Goal: Transaction & Acquisition: Purchase product/service

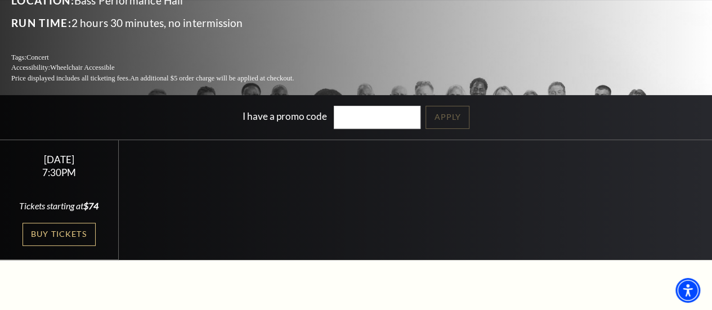
scroll to position [169, 0]
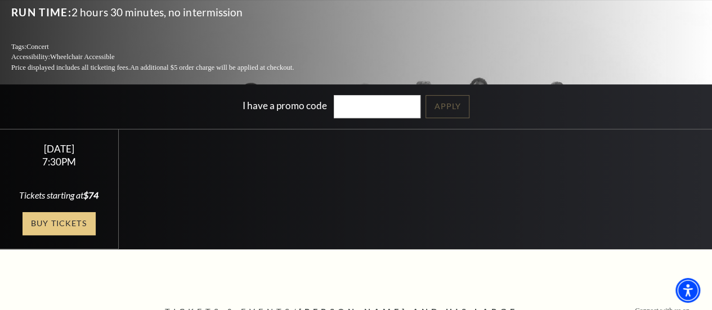
click at [75, 212] on link "Buy Tickets" at bounding box center [59, 223] width 73 height 23
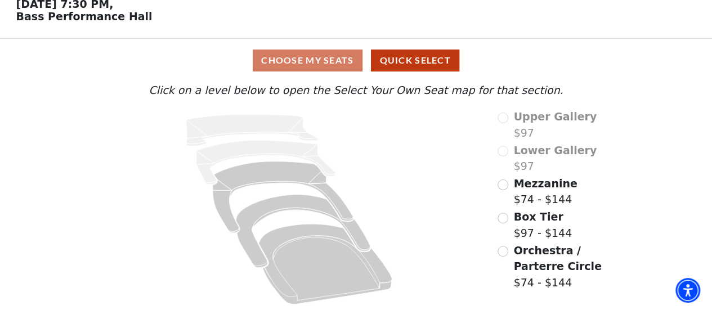
scroll to position [57, 0]
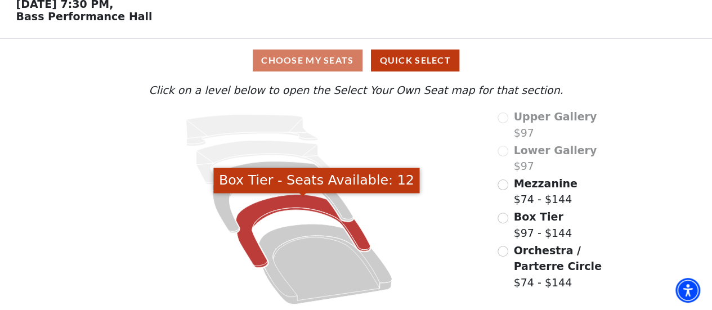
click at [357, 232] on icon "Box Tier - Seats Available: 12" at bounding box center [303, 231] width 134 height 73
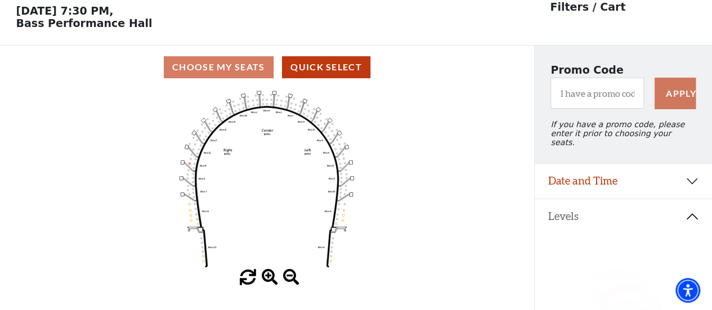
scroll to position [52, 0]
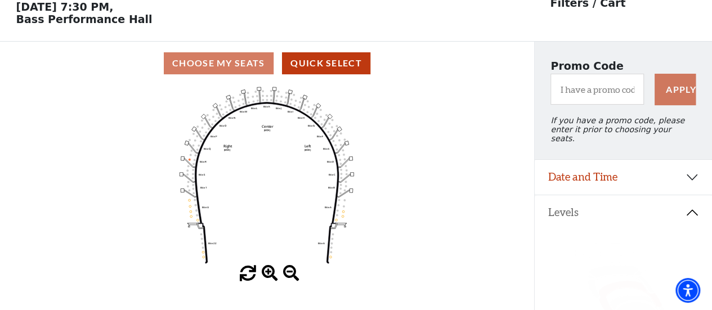
click at [268, 275] on span at bounding box center [270, 274] width 16 height 16
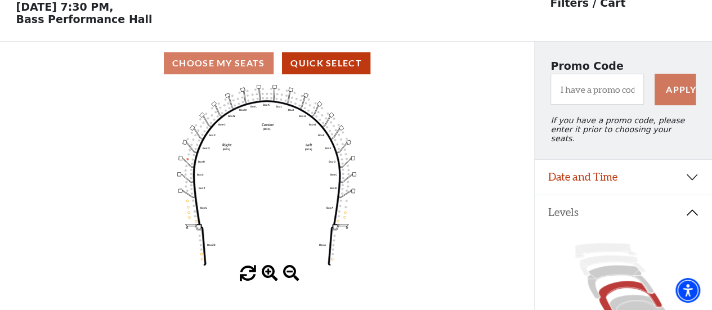
click at [268, 275] on span at bounding box center [270, 274] width 16 height 16
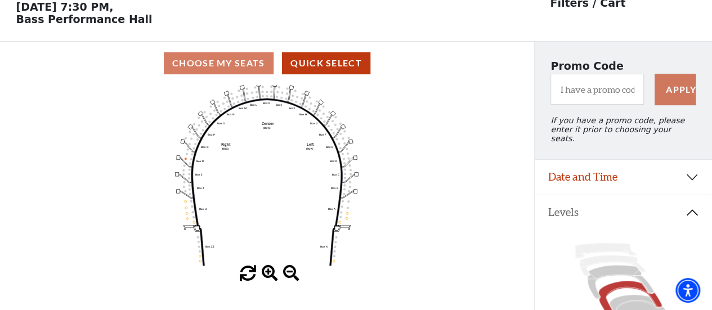
click at [268, 275] on span at bounding box center [270, 274] width 16 height 16
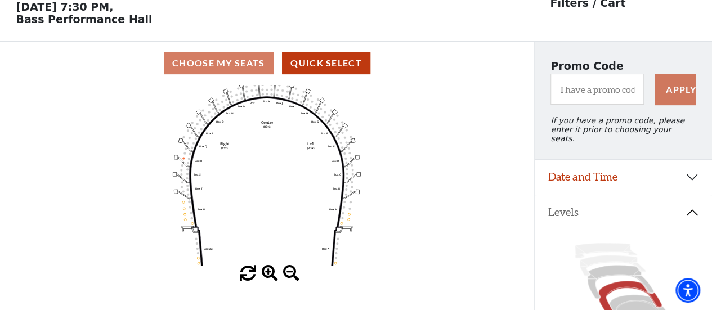
click at [268, 275] on span at bounding box center [270, 274] width 16 height 16
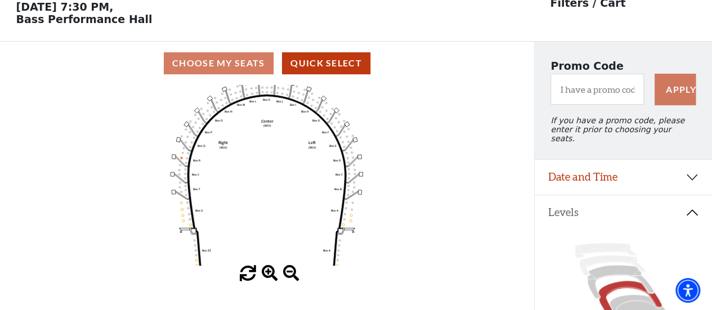
click at [268, 275] on span at bounding box center [270, 274] width 16 height 16
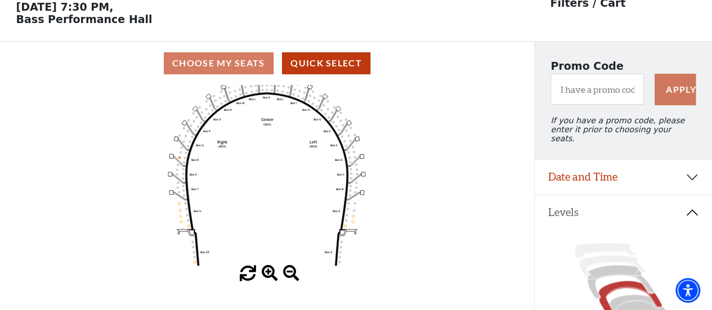
click at [268, 275] on span at bounding box center [270, 274] width 16 height 16
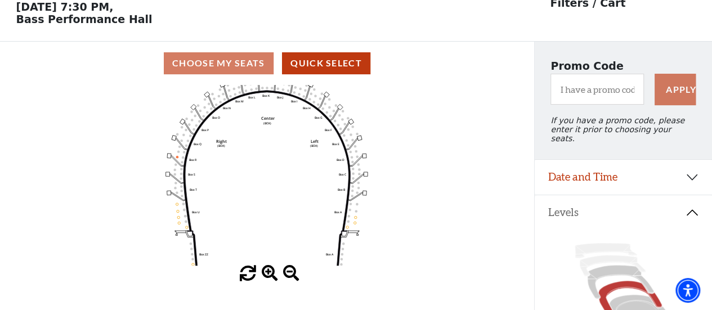
click at [268, 275] on span at bounding box center [270, 274] width 16 height 16
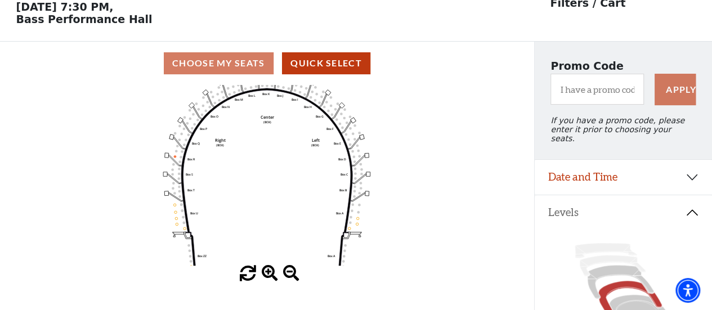
click at [268, 275] on span at bounding box center [270, 274] width 16 height 16
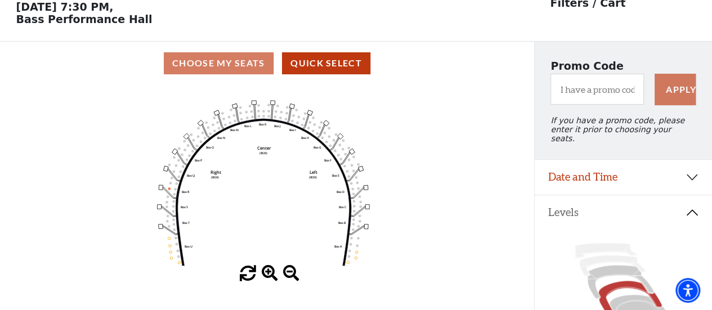
drag, startPoint x: 279, startPoint y: 187, endPoint x: 276, endPoint y: 220, distance: 32.8
click at [276, 220] on icon "Left (BOX) Right (BOX) Center (BOX) Box ZZ Box U Box T Box S Box R Box Q Box P …" at bounding box center [266, 175] width 481 height 181
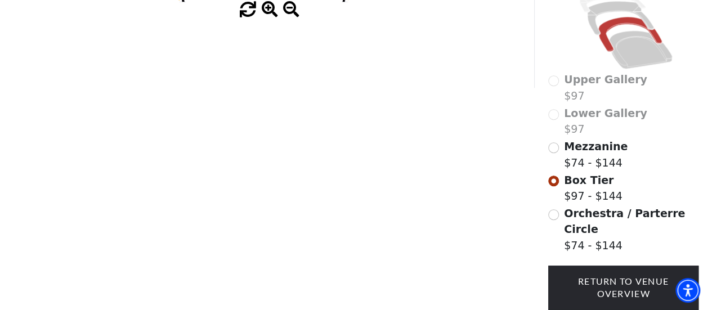
scroll to position [95, 0]
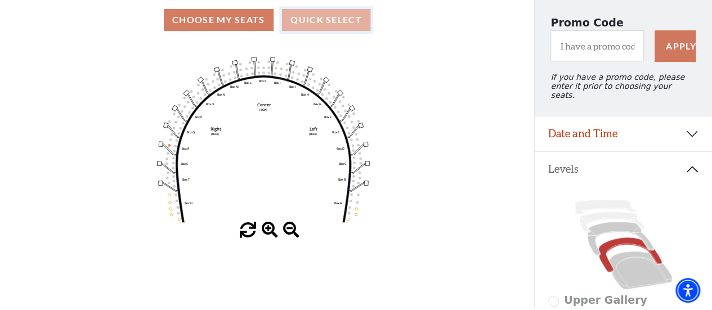
click at [305, 20] on button "Quick Select" at bounding box center [326, 20] width 88 height 22
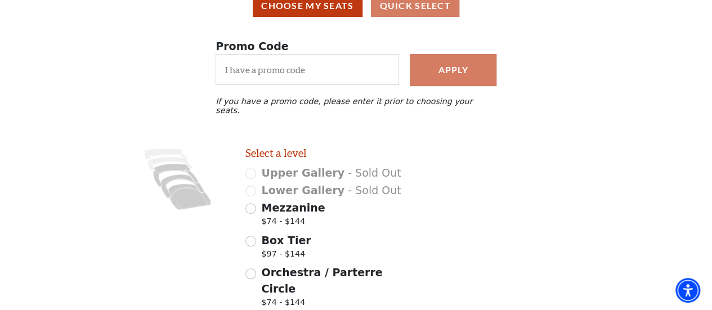
scroll to position [0, 0]
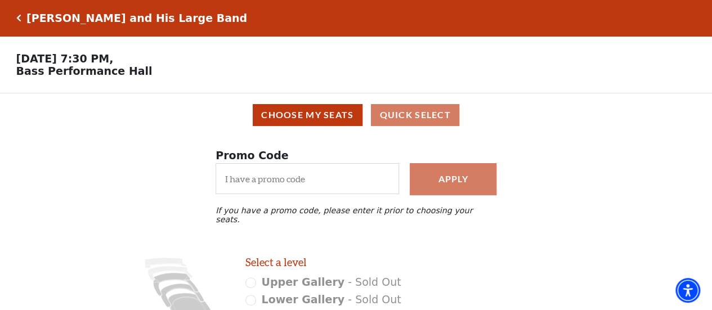
click at [20, 14] on icon "Click here to go back to filters" at bounding box center [18, 18] width 5 height 8
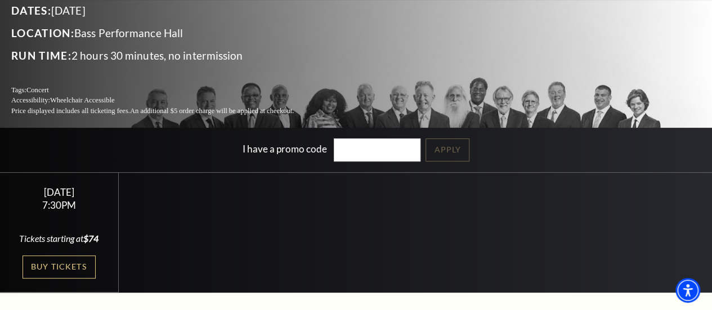
scroll to position [169, 0]
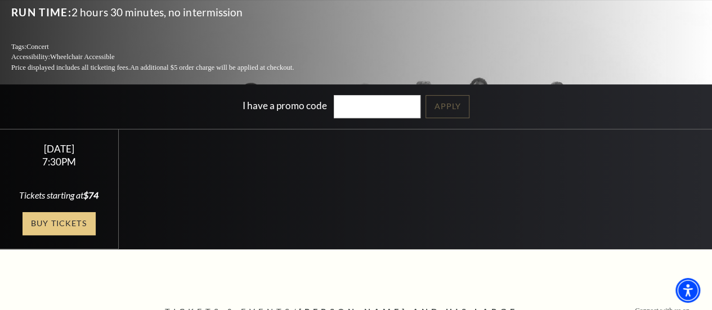
click at [66, 212] on link "Buy Tickets" at bounding box center [59, 223] width 73 height 23
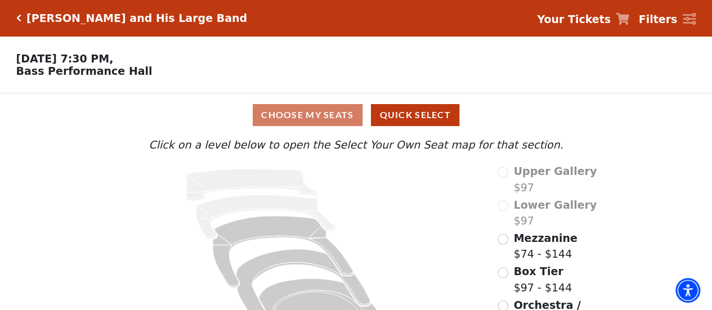
click at [308, 119] on div "Choose My Seats Quick Select" at bounding box center [356, 115] width 534 height 22
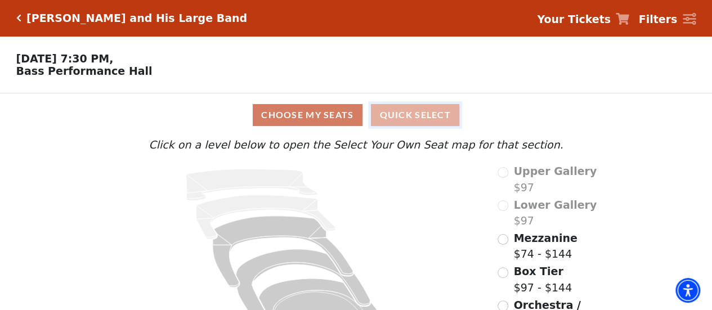
click at [415, 118] on button "Quick Select" at bounding box center [415, 115] width 88 height 22
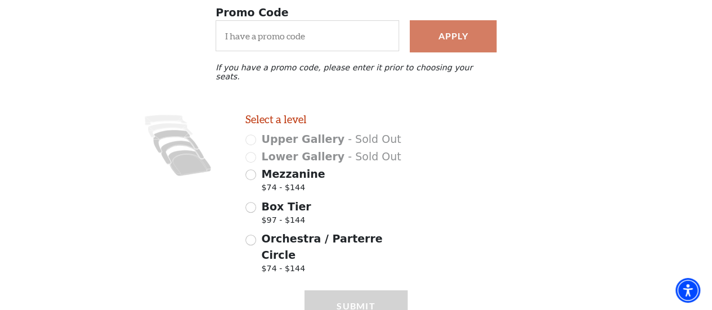
scroll to position [169, 0]
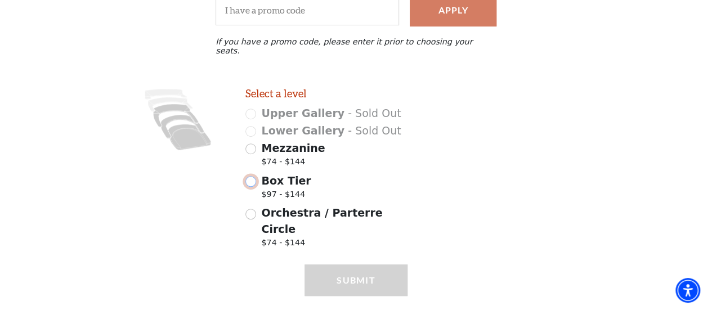
click at [251, 177] on input "Box Tier $97 - $144" at bounding box center [250, 181] width 11 height 11
radio input "true"
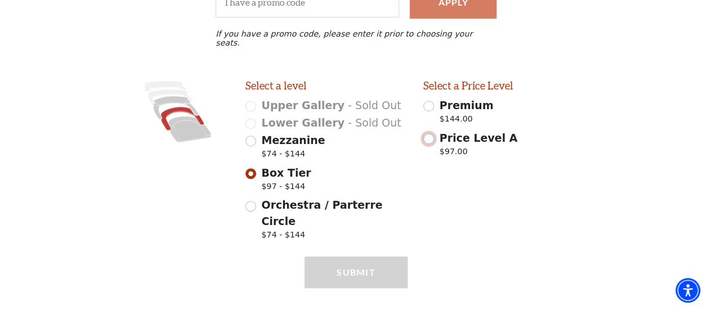
click at [429, 134] on input "Price Level A $97.00" at bounding box center [428, 138] width 11 height 11
radio input "true"
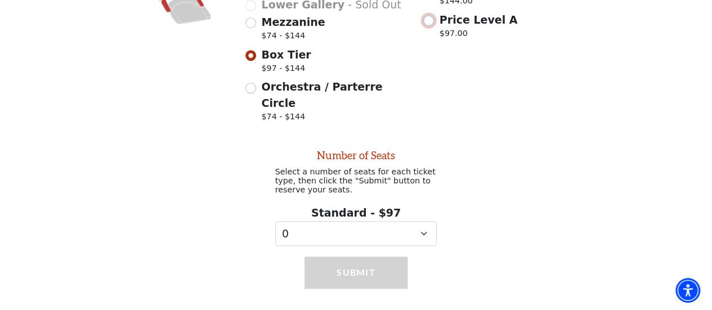
scroll to position [299, 0]
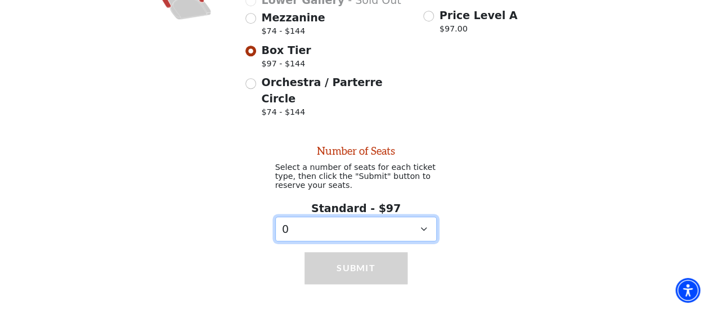
click at [423, 217] on select "0 1 2 3 4 5 6 7 8 9" at bounding box center [356, 229] width 162 height 25
select select "2"
click at [275, 217] on select "0 1 2 3 4 5 6 7 8 9" at bounding box center [356, 229] width 162 height 25
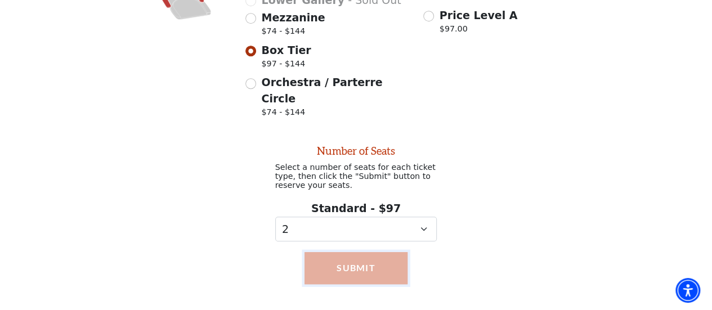
click at [356, 255] on button "Submit" at bounding box center [355, 268] width 102 height 32
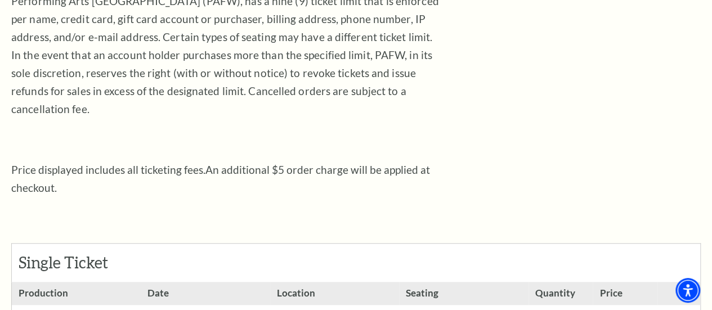
scroll to position [450, 0]
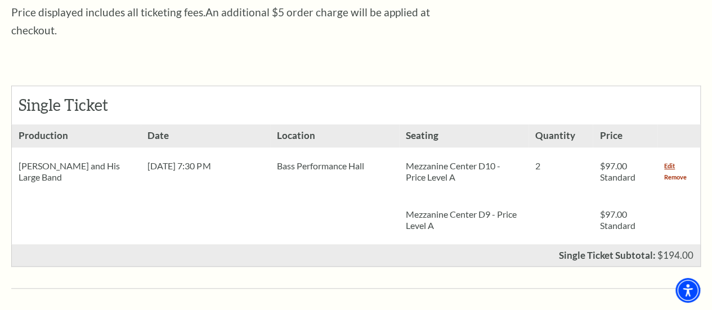
click at [673, 172] on link "Remove" at bounding box center [675, 177] width 23 height 11
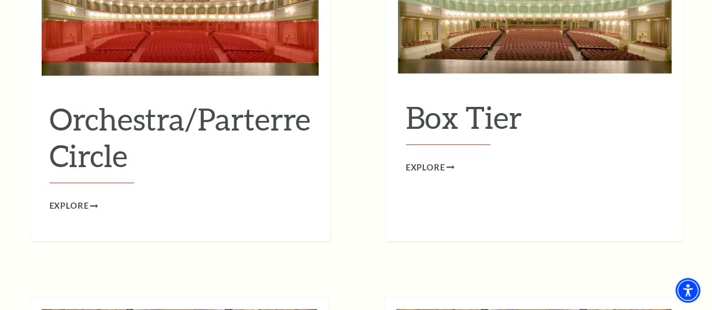
scroll to position [1125, 0]
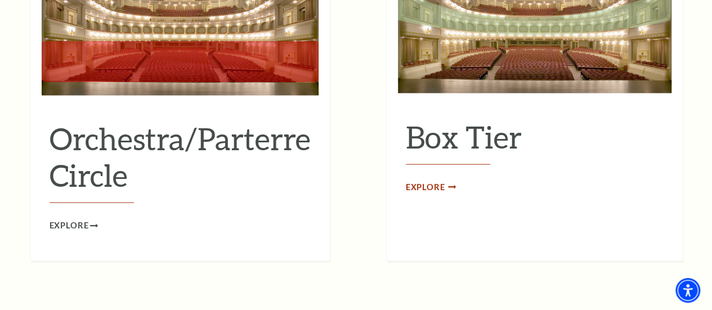
click at [424, 181] on span "Explore" at bounding box center [425, 188] width 39 height 14
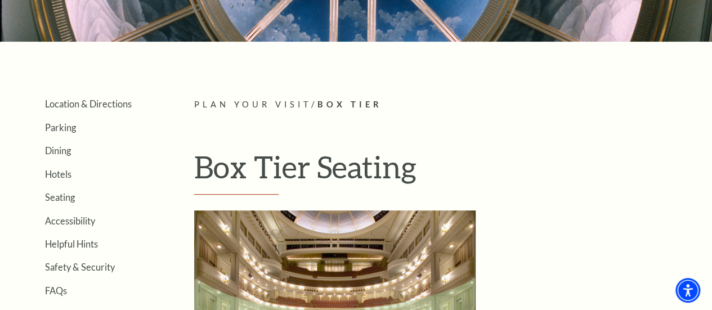
scroll to position [169, 0]
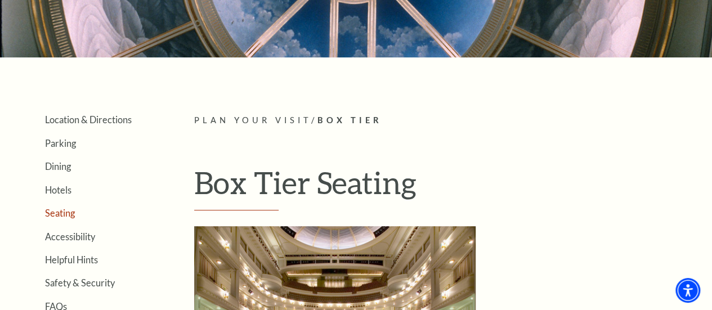
click at [57, 213] on link "Seating" at bounding box center [60, 213] width 30 height 11
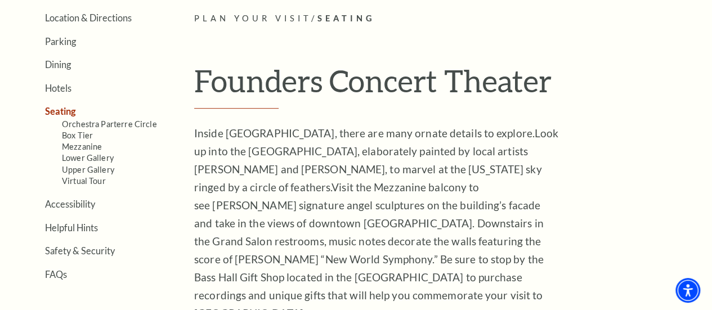
scroll to position [281, 0]
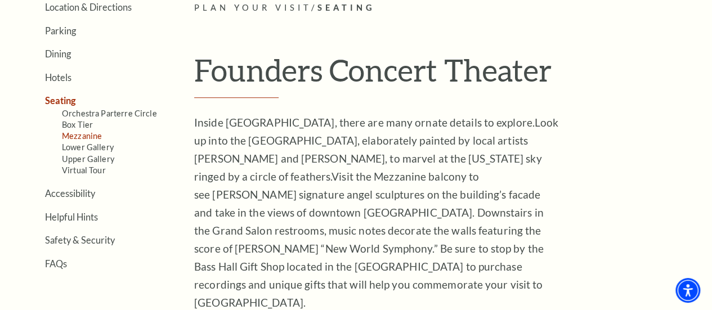
click at [91, 139] on link "Mezzanine" at bounding box center [82, 136] width 40 height 10
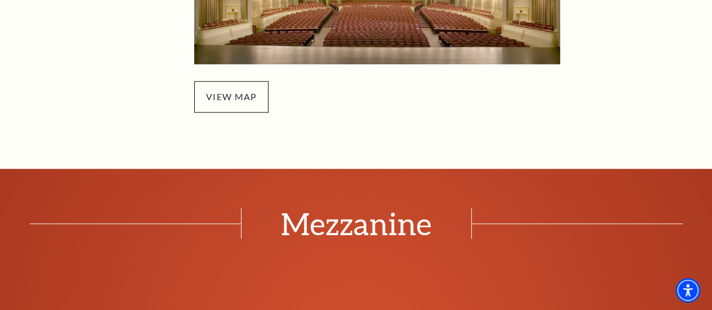
scroll to position [563, 0]
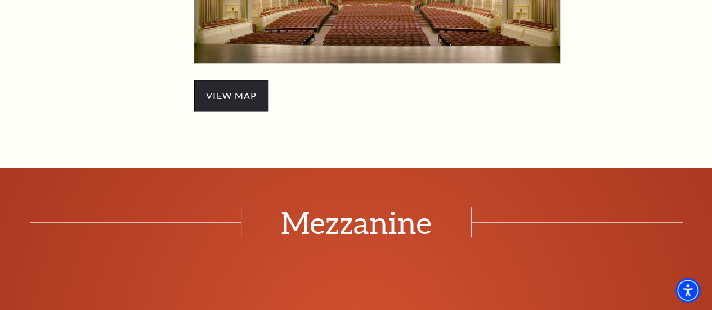
click at [239, 98] on span "view map" at bounding box center [231, 96] width 74 height 32
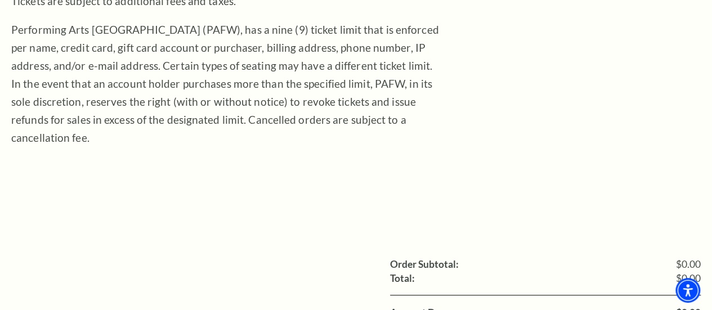
scroll to position [338, 0]
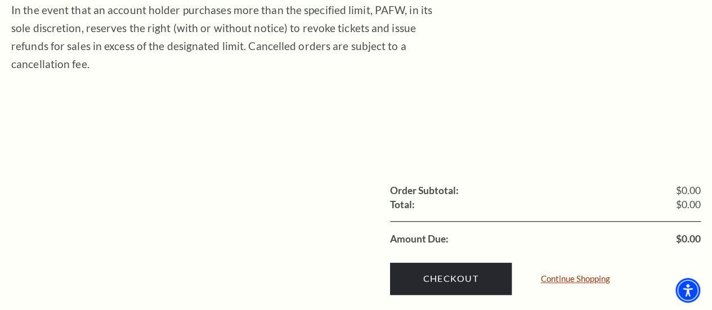
click at [590, 275] on link "Continue Shopping" at bounding box center [575, 279] width 69 height 8
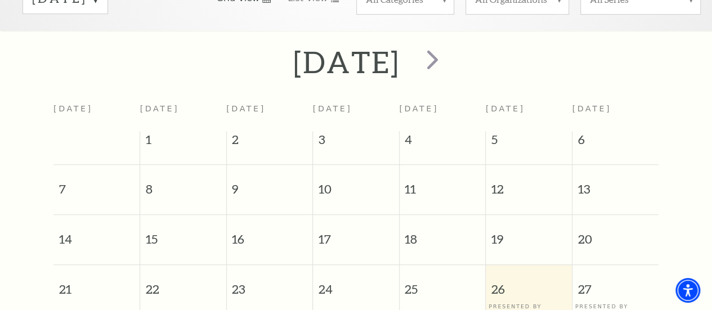
scroll to position [212, 0]
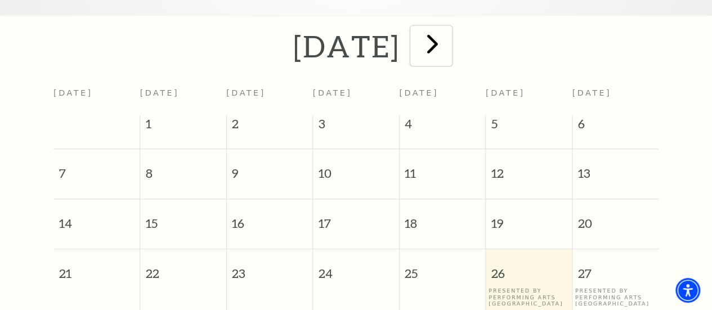
click at [448, 50] on span "next" at bounding box center [432, 44] width 32 height 32
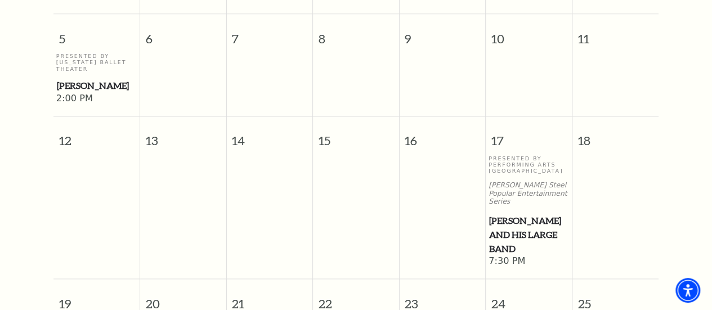
scroll to position [549, 0]
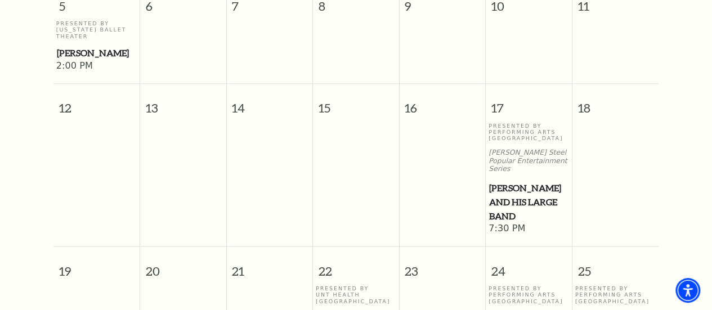
click at [502, 198] on span "Lyle Lovett and his Large Band" at bounding box center [528, 202] width 79 height 42
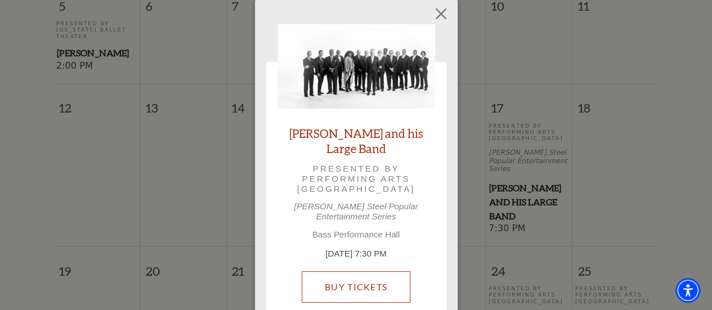
click at [328, 273] on link "Buy Tickets" at bounding box center [356, 287] width 109 height 32
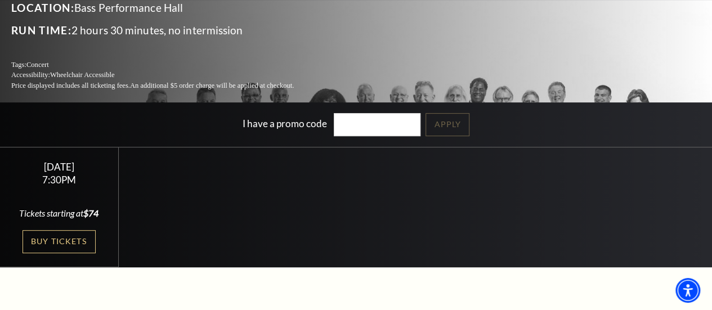
scroll to position [169, 0]
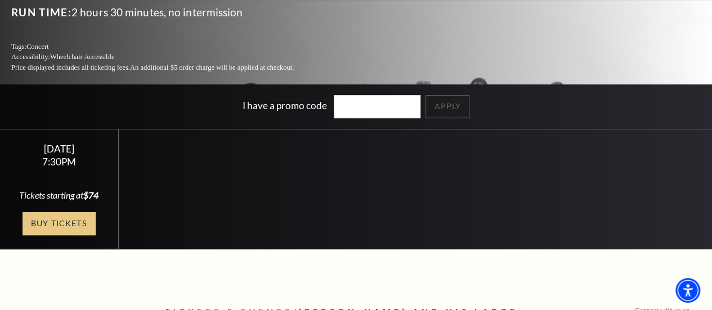
click at [80, 212] on link "Buy Tickets" at bounding box center [59, 223] width 73 height 23
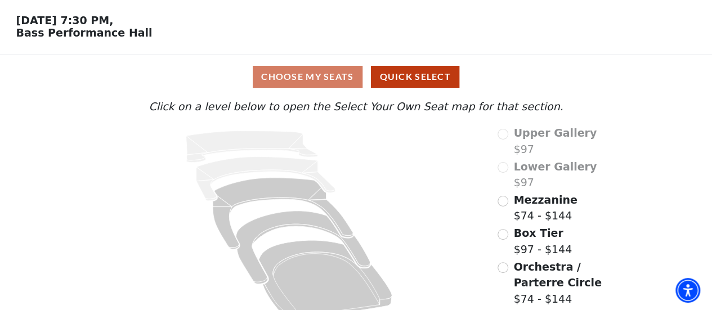
scroll to position [57, 0]
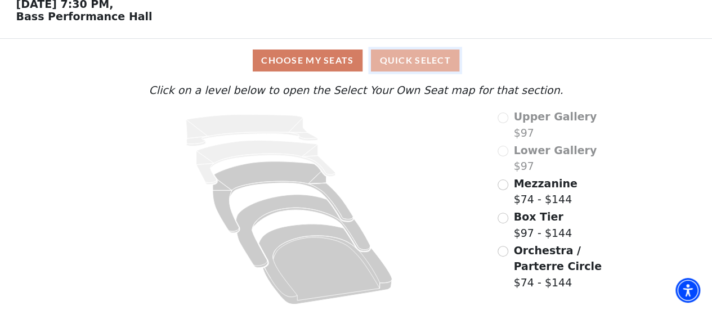
click at [406, 61] on button "Quick Select" at bounding box center [415, 61] width 88 height 22
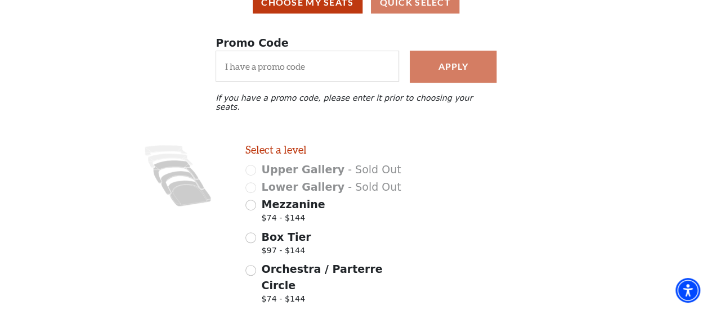
scroll to position [169, 0]
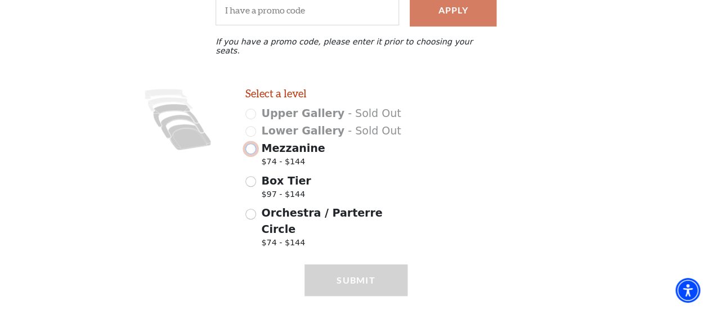
click at [251, 145] on input "Mezzanine $74 - $144" at bounding box center [250, 148] width 11 height 11
radio input "true"
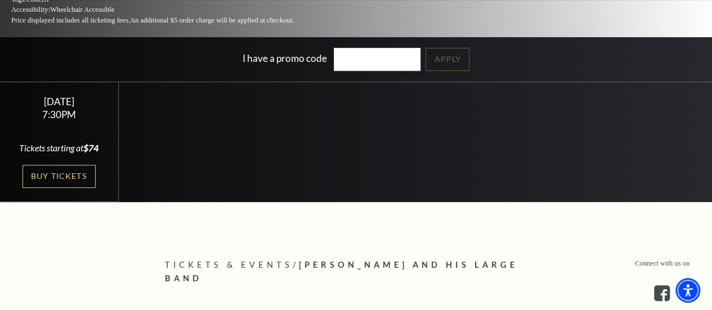
scroll to position [225, 0]
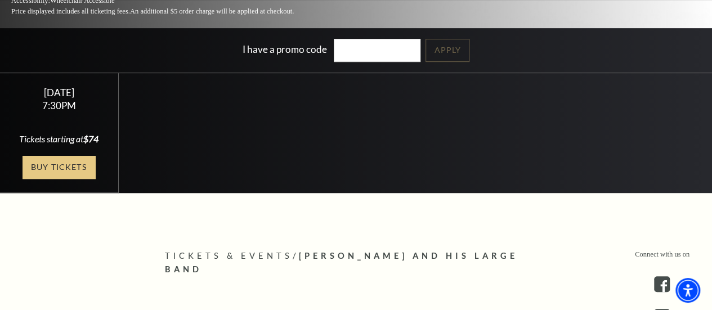
click at [56, 156] on link "Buy Tickets" at bounding box center [59, 167] width 73 height 23
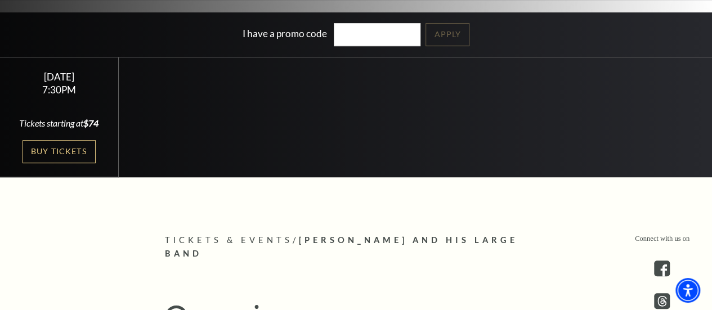
scroll to position [113, 0]
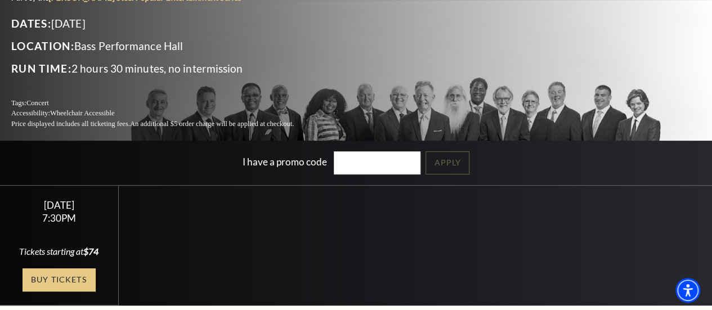
click at [59, 271] on link "Buy Tickets" at bounding box center [59, 279] width 73 height 23
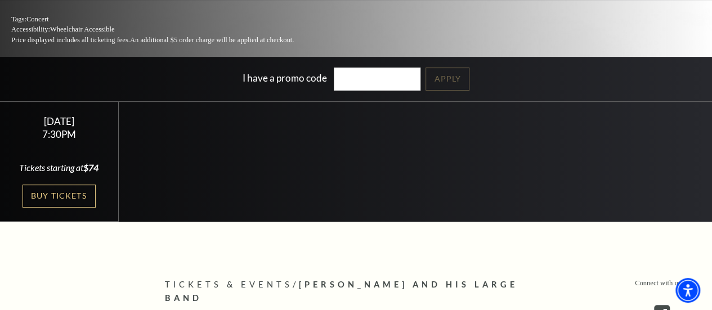
scroll to position [225, 0]
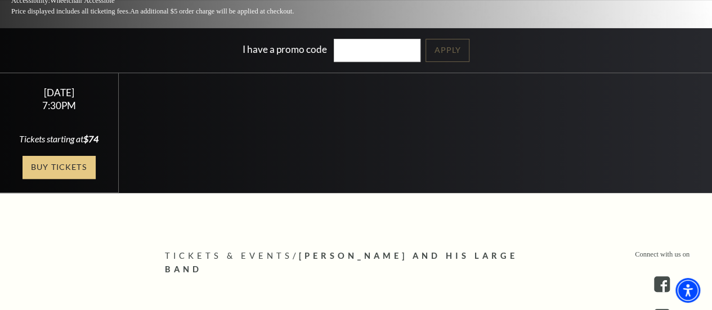
click at [79, 156] on link "Buy Tickets" at bounding box center [59, 167] width 73 height 23
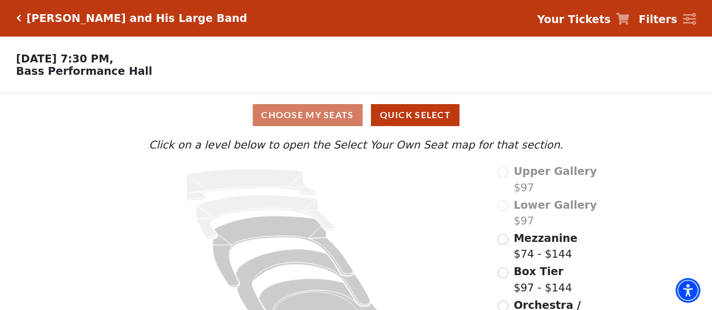
click at [333, 115] on div "Choose My Seats Quick Select" at bounding box center [356, 115] width 534 height 22
click at [277, 120] on div "Choose My Seats Quick Select" at bounding box center [356, 115] width 534 height 22
click at [275, 120] on div "Choose My Seats Quick Select" at bounding box center [356, 115] width 534 height 22
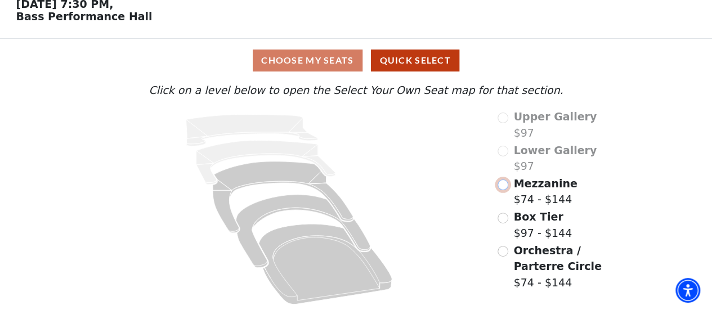
click at [502, 187] on input "Mezzanine$74 - $144\a" at bounding box center [502, 184] width 11 height 11
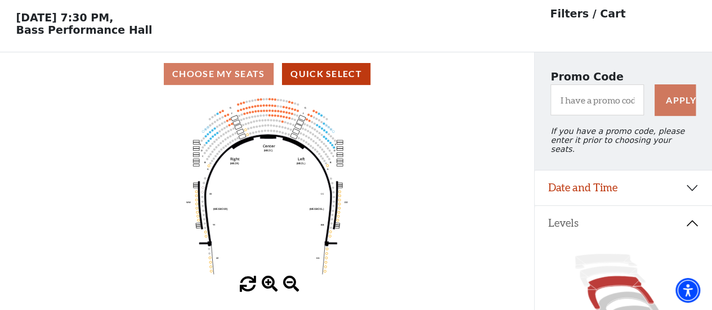
scroll to position [52, 0]
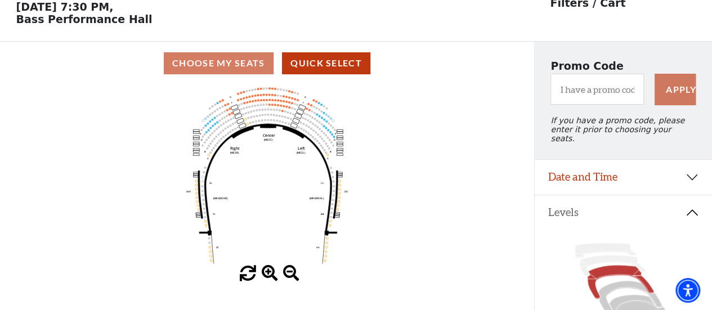
click at [220, 64] on div "Choose My Seats Quick Select" at bounding box center [267, 63] width 534 height 22
click at [268, 274] on span at bounding box center [270, 274] width 16 height 16
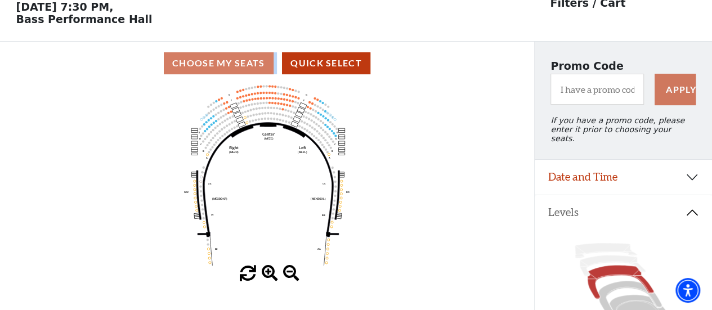
click at [270, 273] on span at bounding box center [270, 274] width 16 height 16
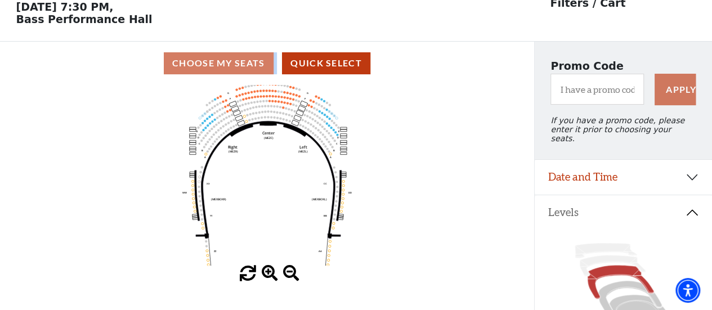
click at [270, 273] on span at bounding box center [270, 274] width 16 height 16
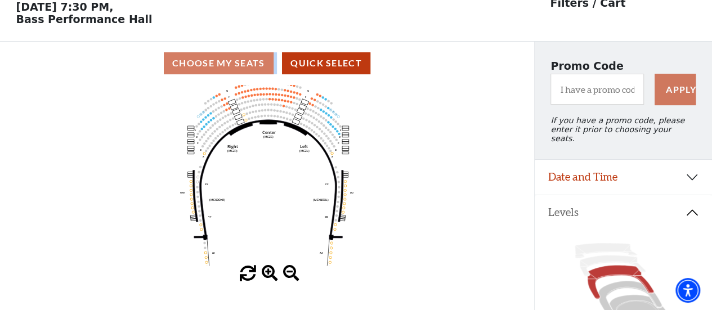
click at [271, 273] on span at bounding box center [270, 274] width 16 height 16
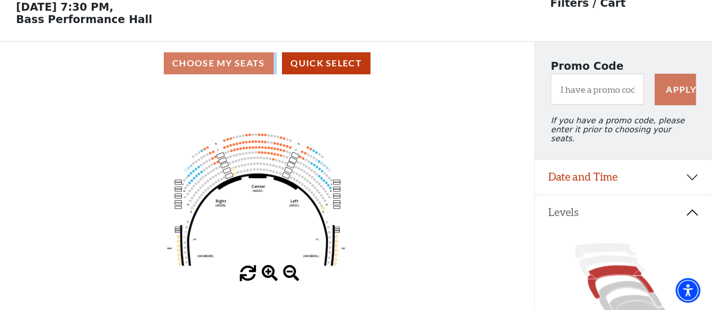
drag, startPoint x: 267, startPoint y: 176, endPoint x: 257, endPoint y: 231, distance: 56.2
click at [257, 231] on icon "Center (MEZC) Right (MEZR) Left (MEZL) (MEXBOXR) (MEXBOXL) XX WW CC DD YY BB ZZ…" at bounding box center [266, 175] width 481 height 181
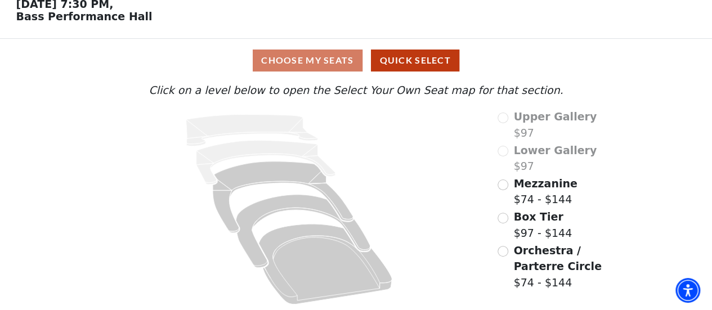
scroll to position [57, 0]
click at [504, 217] on input "Box Tier$97 - $144\a" at bounding box center [502, 218] width 11 height 11
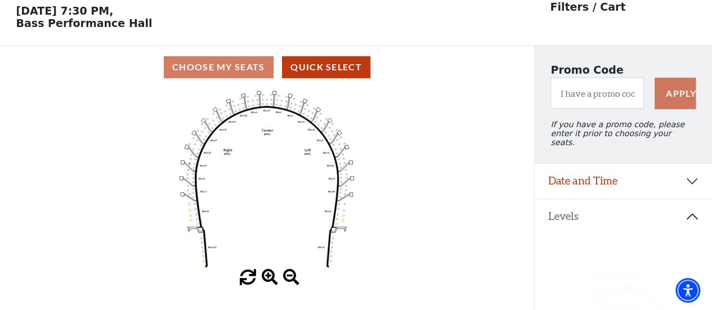
scroll to position [52, 0]
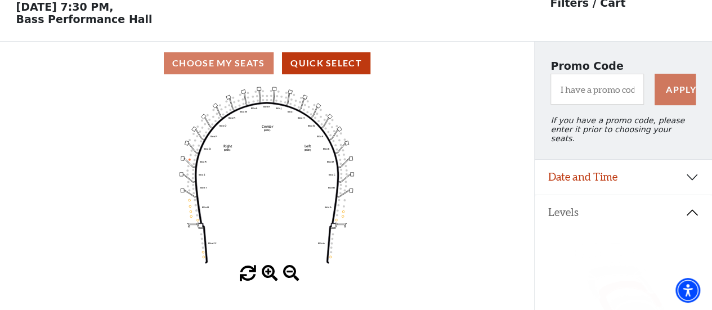
click at [267, 275] on span at bounding box center [270, 274] width 16 height 16
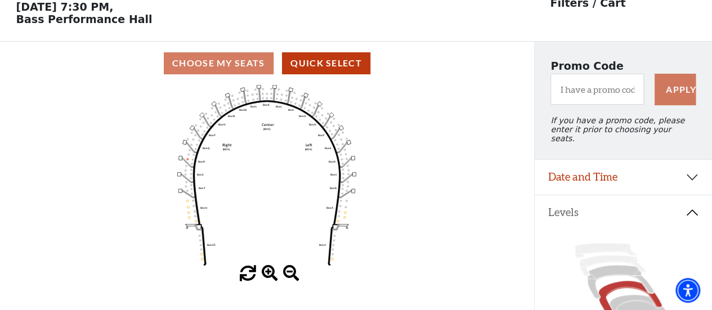
click at [267, 275] on span at bounding box center [270, 274] width 16 height 16
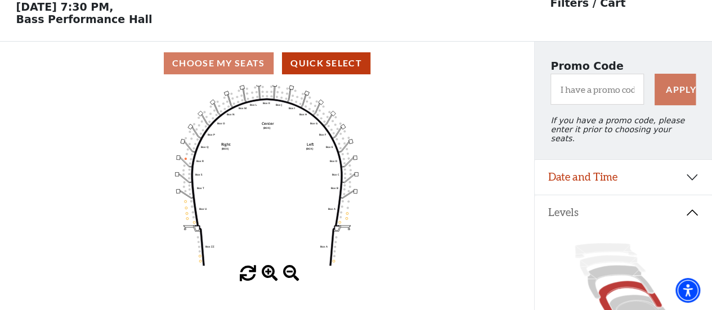
click at [267, 275] on span at bounding box center [270, 274] width 16 height 16
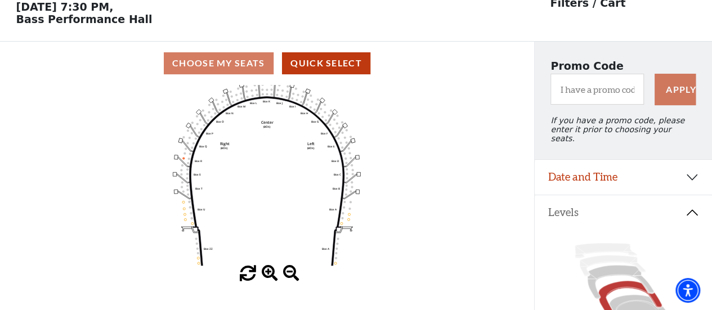
click at [268, 275] on span at bounding box center [270, 274] width 16 height 16
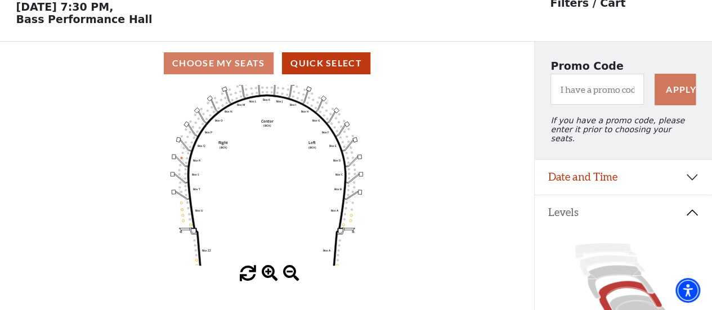
click at [269, 275] on span at bounding box center [270, 274] width 16 height 16
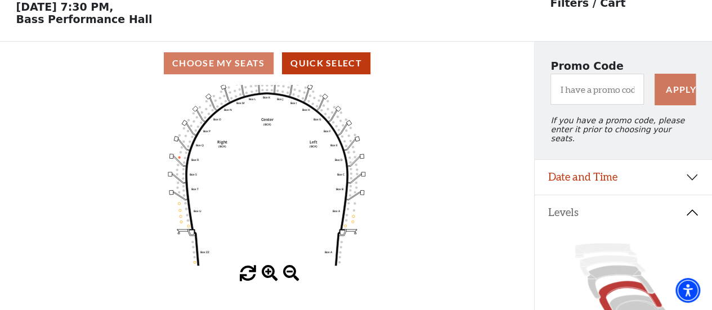
click at [270, 275] on span at bounding box center [270, 274] width 16 height 16
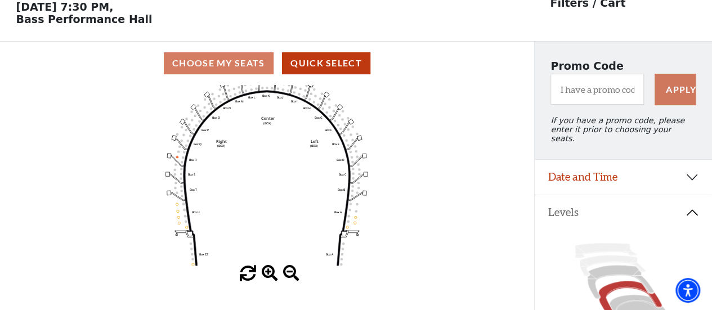
click at [271, 275] on span at bounding box center [270, 274] width 16 height 16
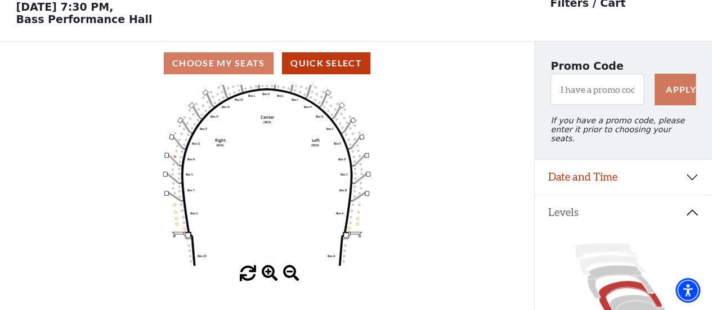
click at [271, 275] on span at bounding box center [270, 274] width 16 height 16
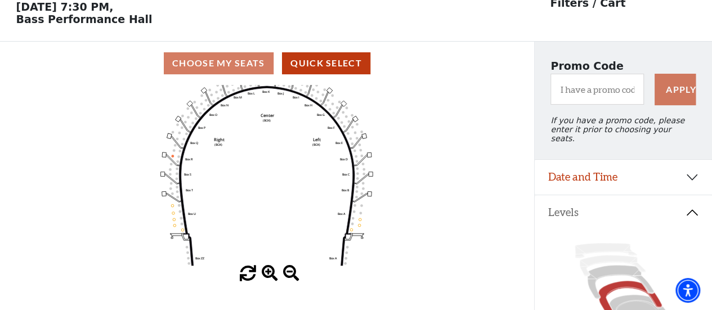
click at [271, 275] on span at bounding box center [270, 274] width 16 height 16
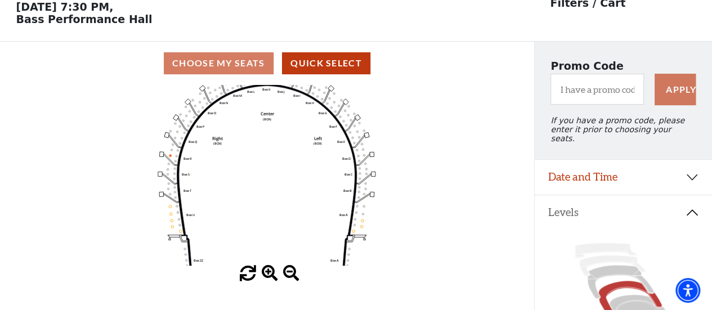
click at [271, 275] on span at bounding box center [270, 274] width 16 height 16
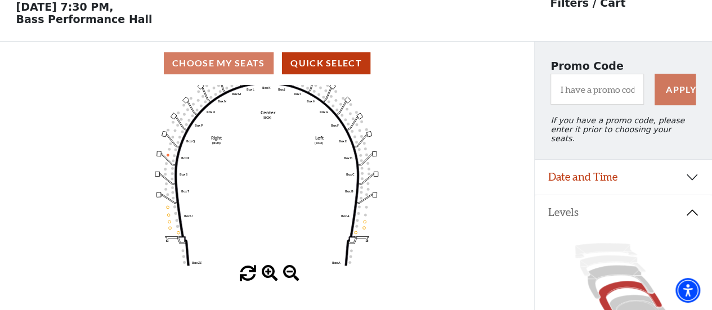
click at [271, 275] on span at bounding box center [270, 274] width 16 height 16
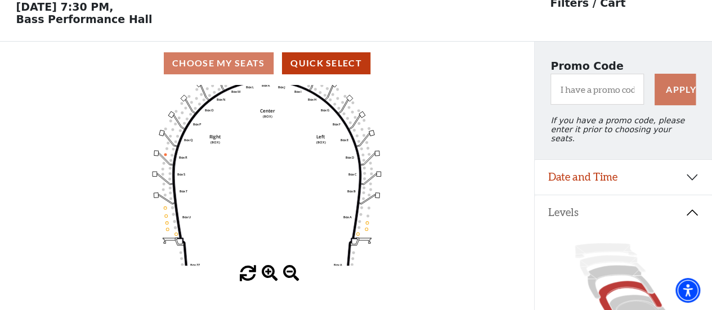
click at [271, 275] on span at bounding box center [270, 274] width 16 height 16
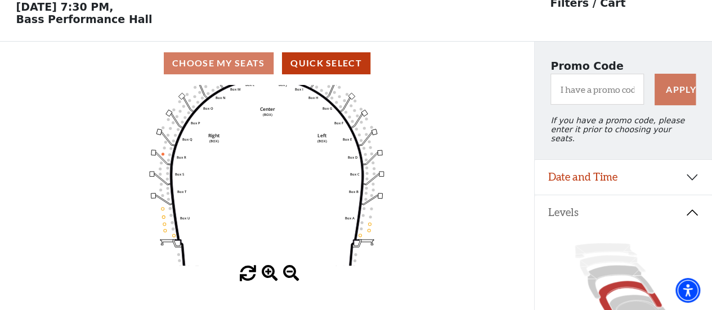
click at [272, 275] on span at bounding box center [270, 274] width 16 height 16
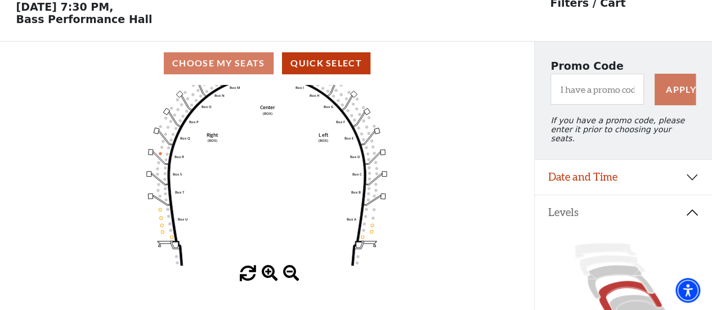
click at [273, 275] on span at bounding box center [270, 274] width 16 height 16
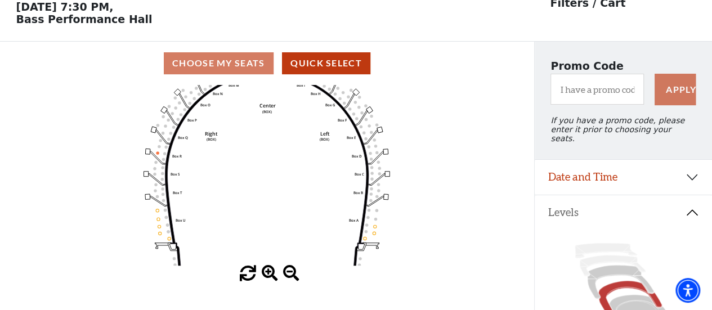
click at [273, 275] on span at bounding box center [270, 274] width 16 height 16
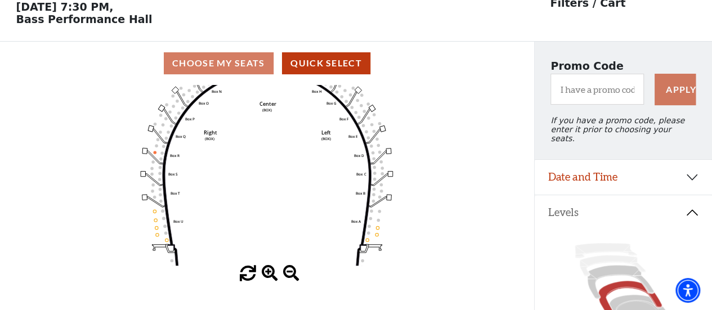
click at [277, 275] on span at bounding box center [270, 274] width 16 height 16
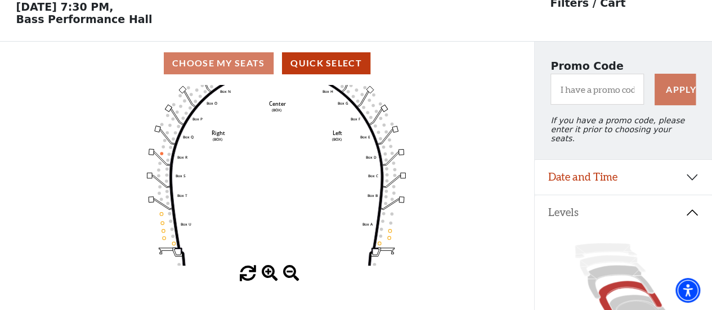
drag, startPoint x: 244, startPoint y: 141, endPoint x: 253, endPoint y: 143, distance: 9.7
click at [253, 143] on icon "Left (BOX) Right (BOX) Center (BOX) Box ZZ Box U Box T Box S Box R Box Q Box P …" at bounding box center [266, 175] width 481 height 181
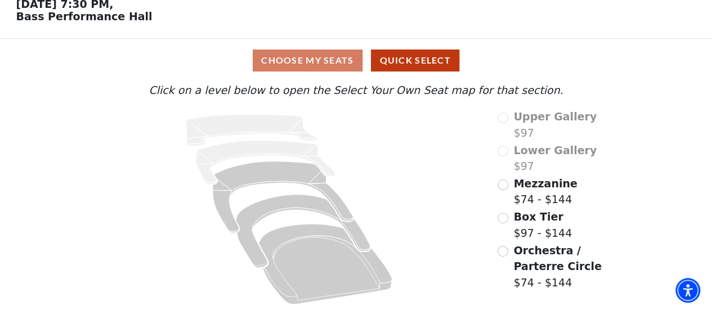
scroll to position [57, 0]
click at [505, 248] on input "Orchestra / Parterre Circle$74 - $144\a" at bounding box center [502, 251] width 11 height 11
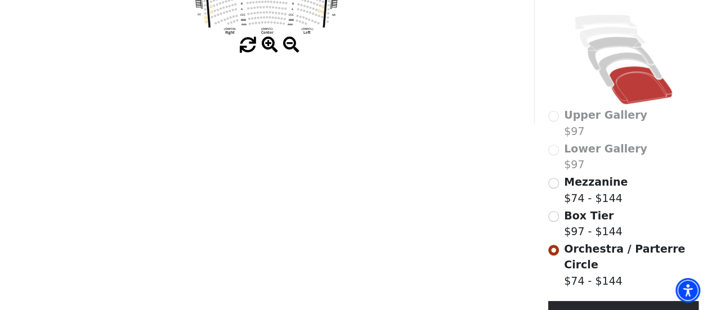
scroll to position [264, 0]
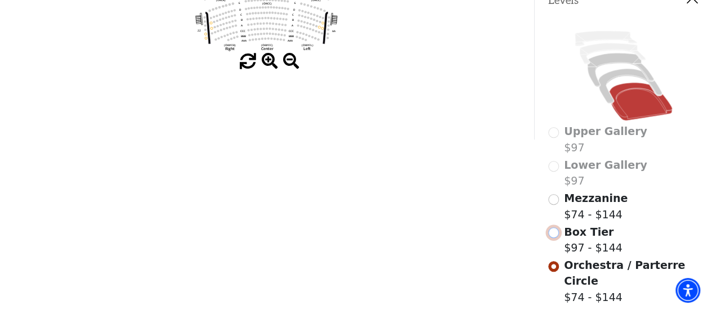
click at [550, 227] on input "Box Tier$97 - $144\a" at bounding box center [553, 232] width 11 height 11
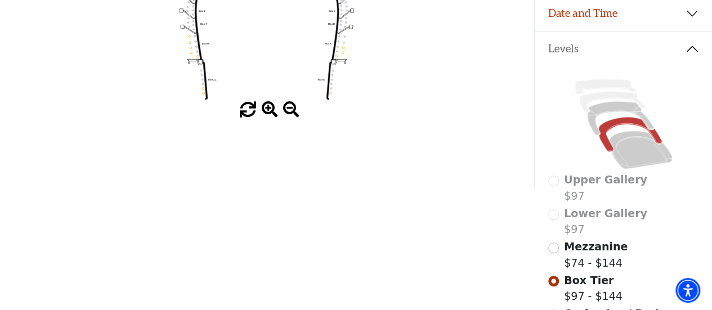
scroll to position [221, 0]
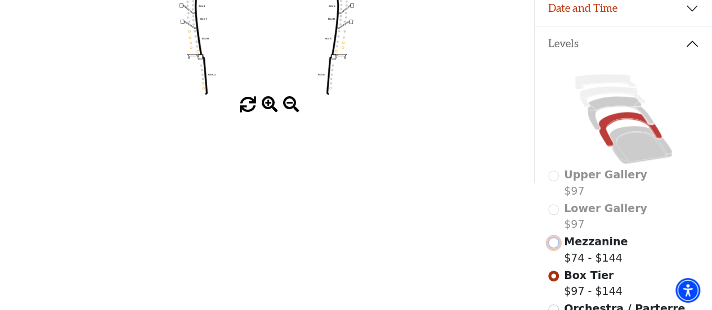
click at [552, 240] on input "Mezzanine$74 - $144\a" at bounding box center [553, 242] width 11 height 11
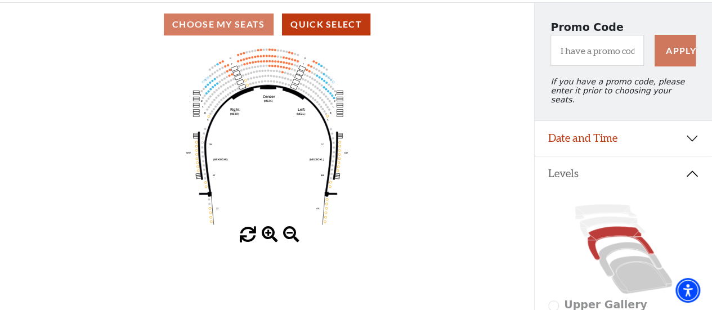
scroll to position [0, 0]
